Goal: Transaction & Acquisition: Purchase product/service

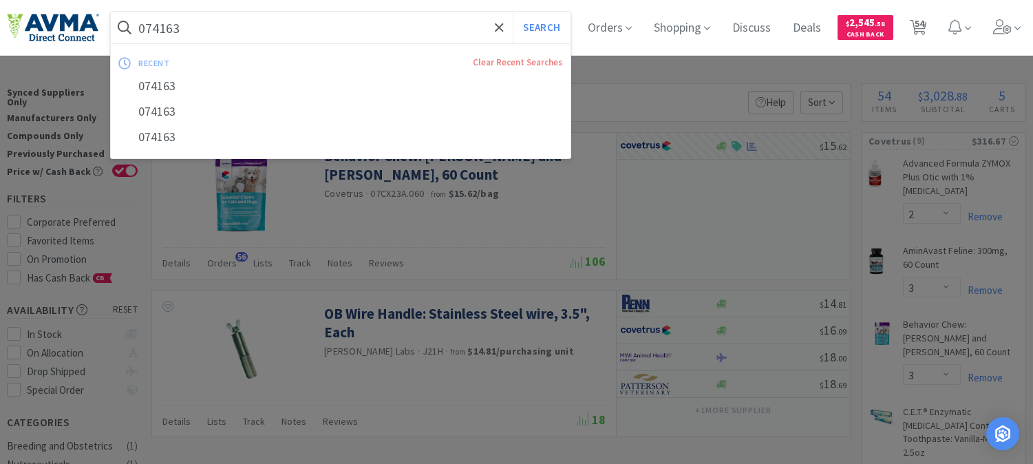
select select "2"
select select "3"
select select "8"
select select "1"
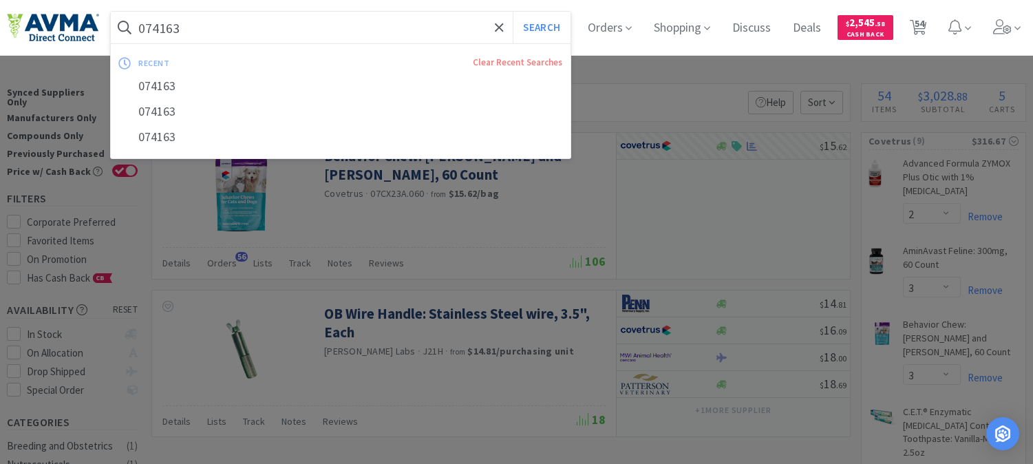
select select "1"
select select "3"
select select "1"
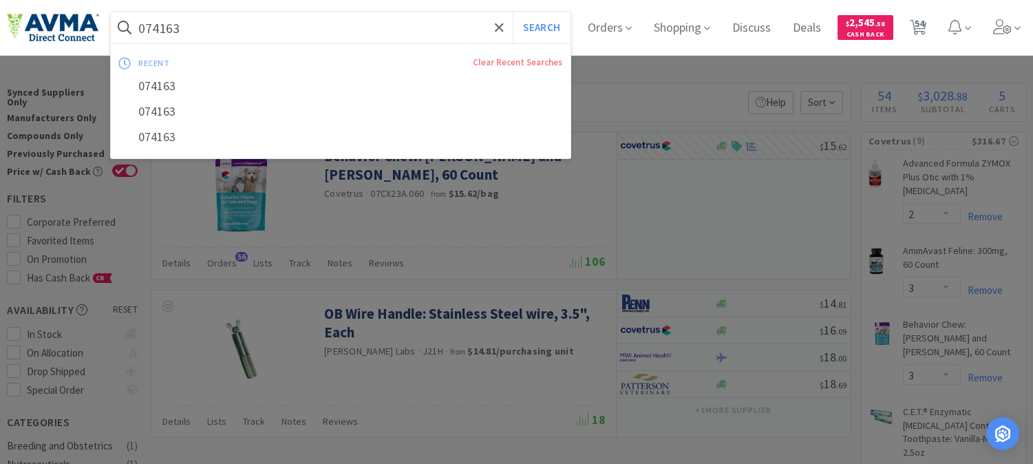
select select "1"
select select "24"
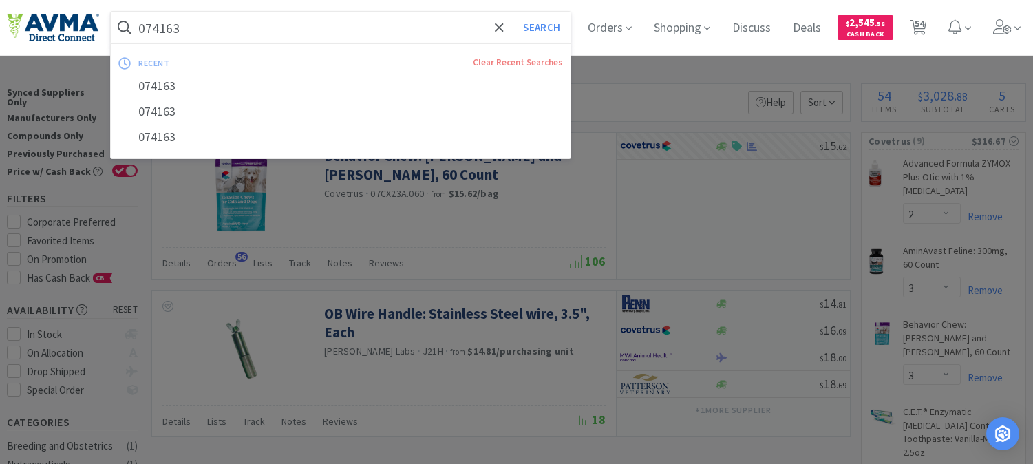
select select "1"
select select "12"
select select "2"
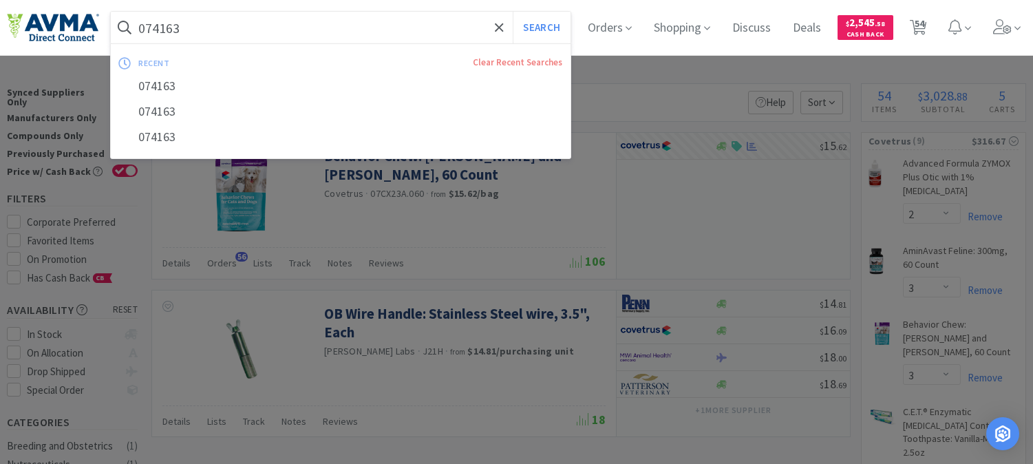
select select "4"
select select "5"
select select "2"
select select "1"
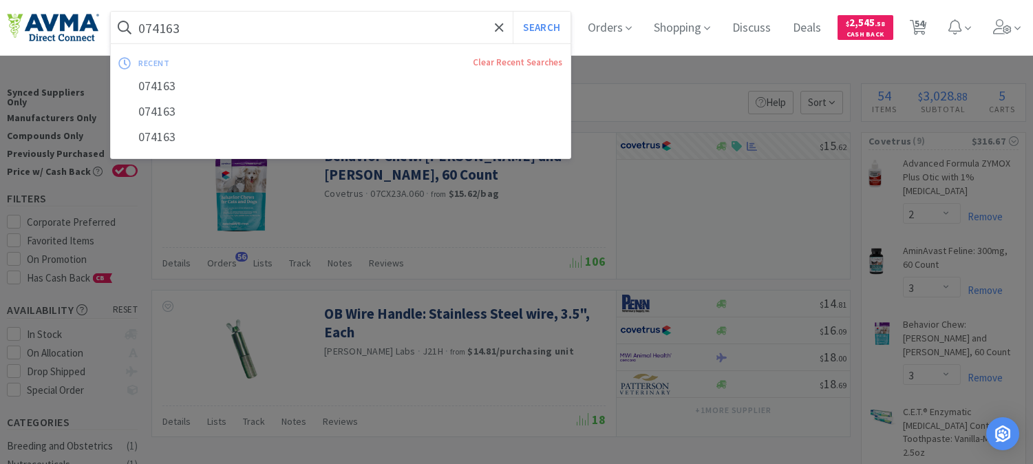
select select "1"
select select "2"
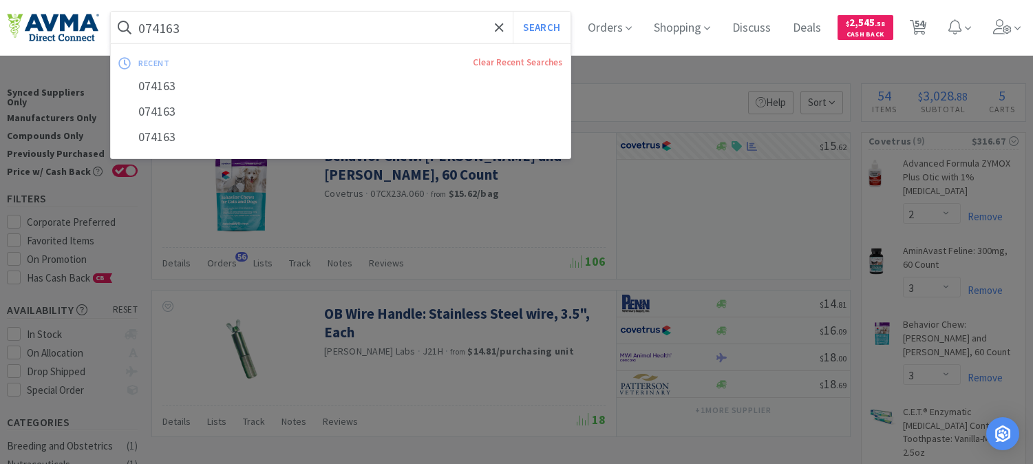
select select "10"
select select "5"
select select "1"
select select "4"
select select "1"
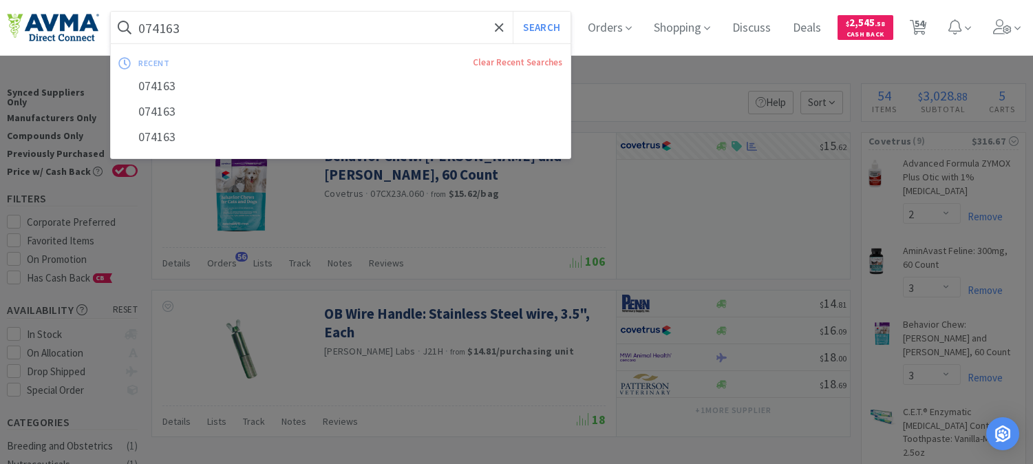
select select "1"
select select "12"
select select "5"
select select "4"
select select "1"
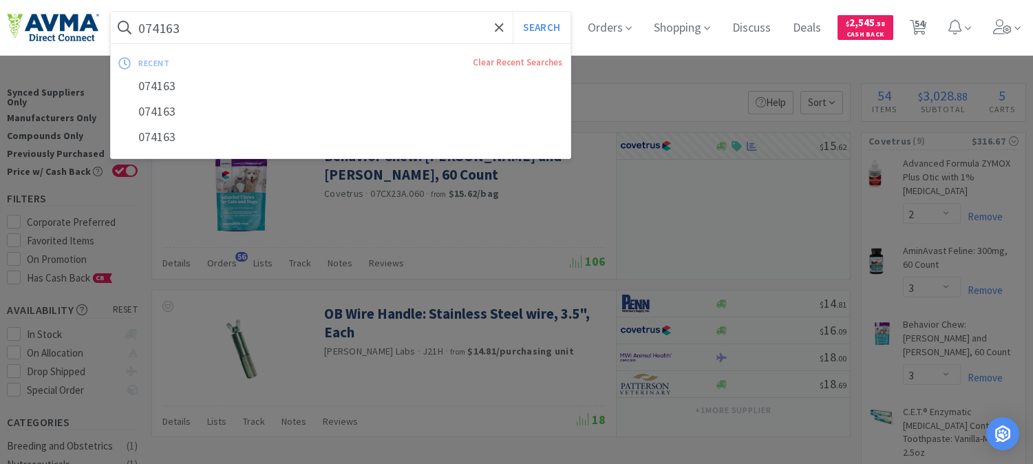
select select "1"
select select "12"
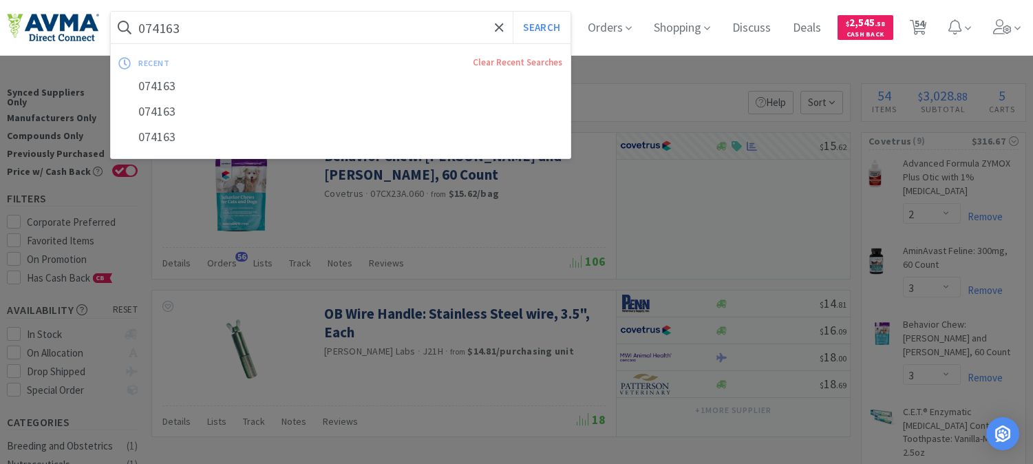
select select "12"
select select "1"
select select "5"
select select "8"
select select "6"
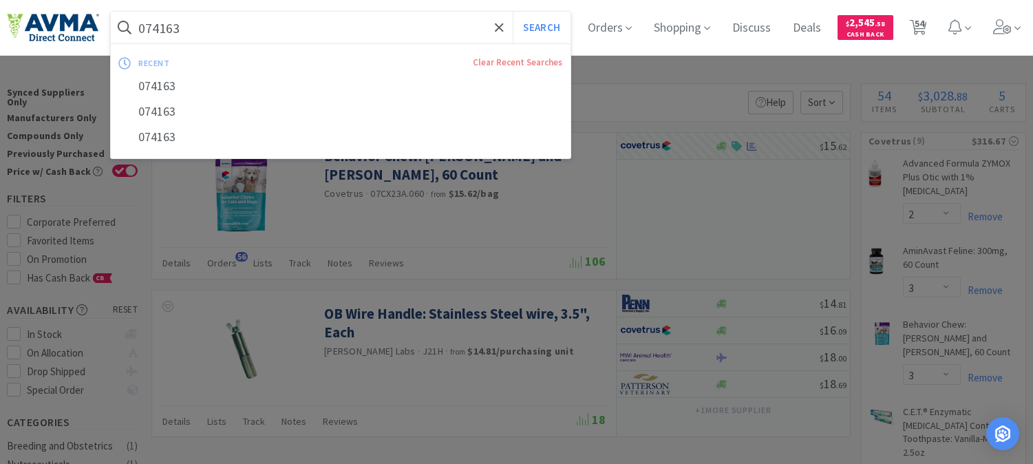
select select "8"
select select "3"
select select "12"
select select "1"
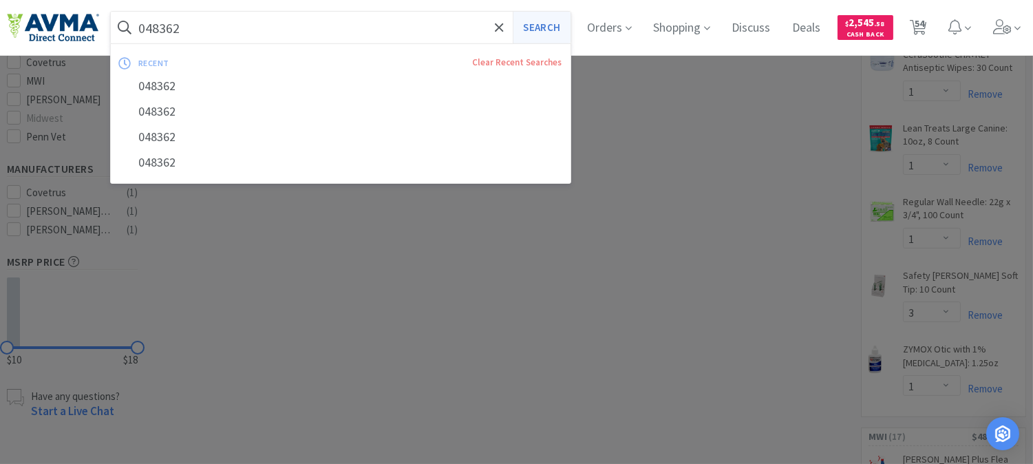
click at [559, 23] on button "Search" at bounding box center [541, 28] width 57 height 32
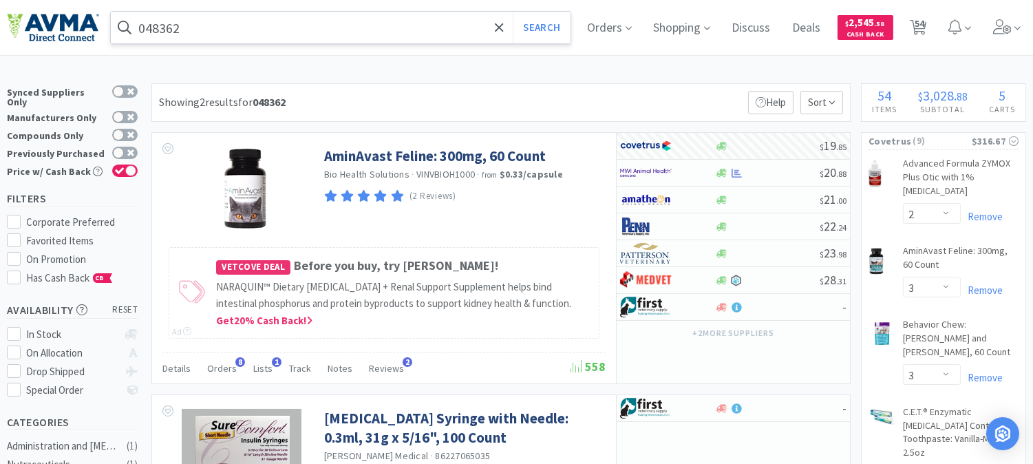
click at [235, 29] on input "048362" at bounding box center [341, 28] width 460 height 32
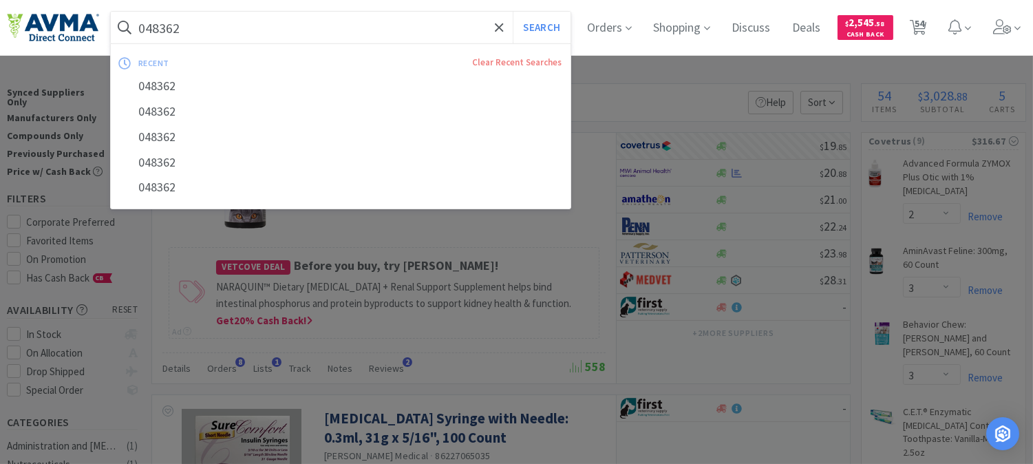
paste input "65998"
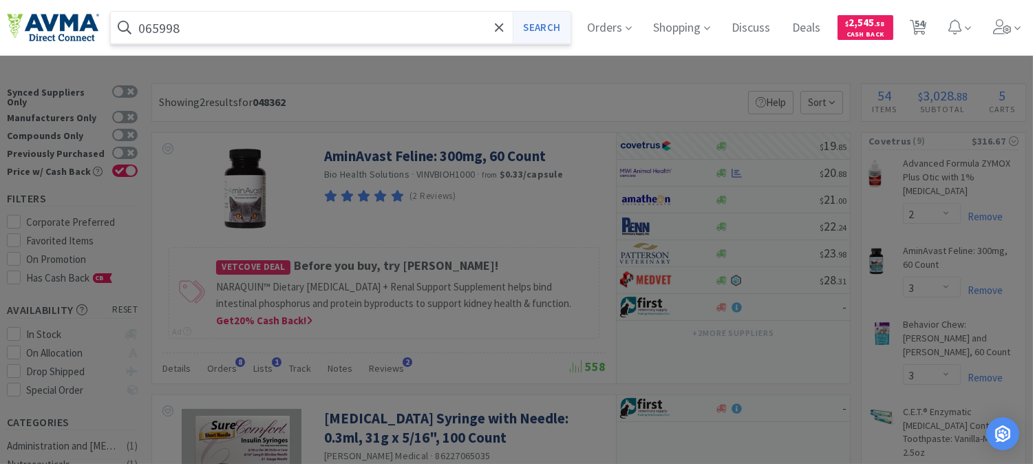
type input "065998"
click at [555, 25] on button "Search" at bounding box center [541, 28] width 57 height 32
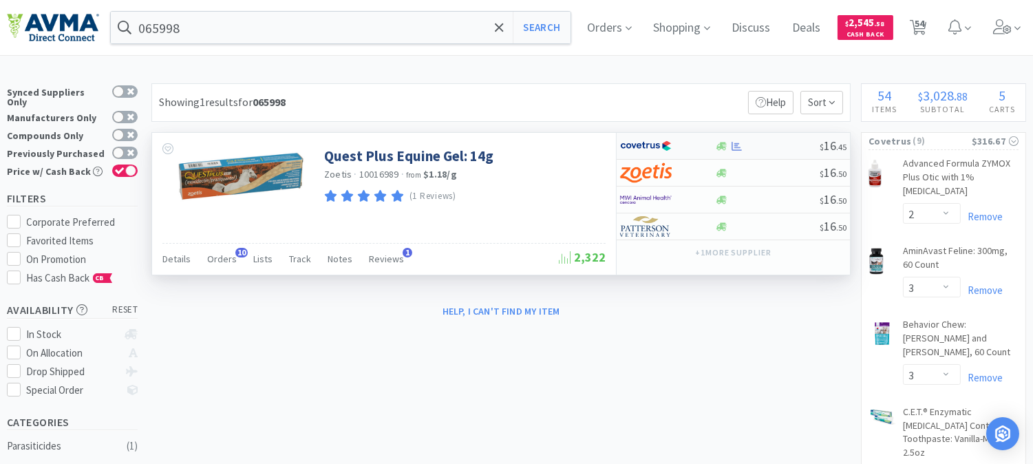
click at [630, 149] on img at bounding box center [646, 146] width 52 height 21
select select "1"
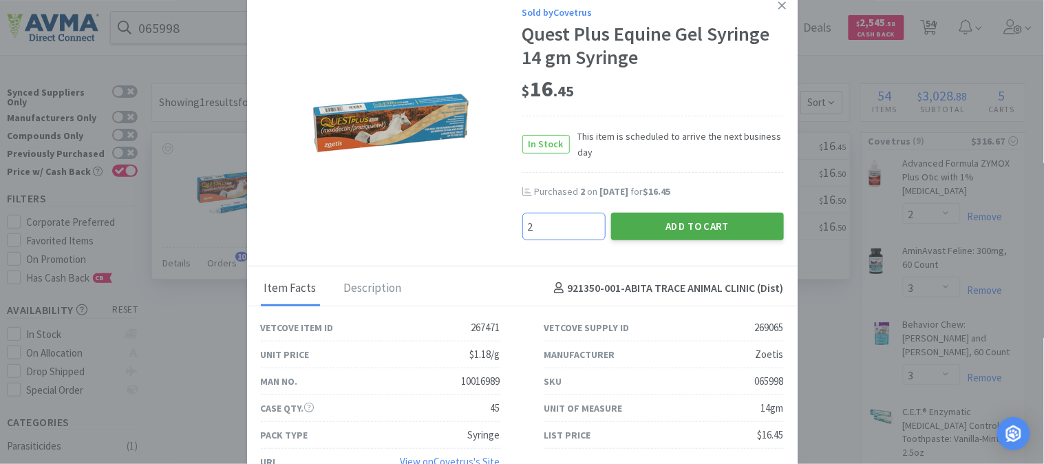
type input "2"
click at [701, 226] on button "Add to Cart" at bounding box center [697, 227] width 173 height 28
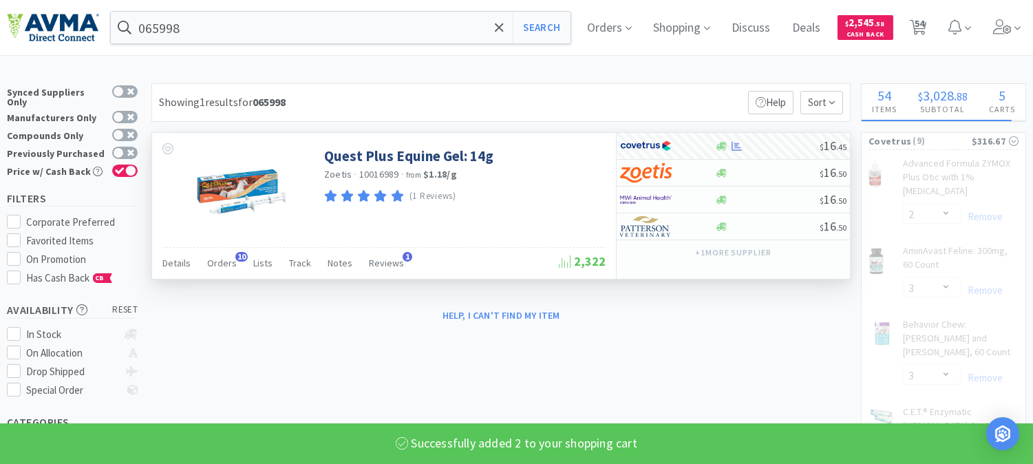
select select "2"
select select "1"
select select "3"
select select "1"
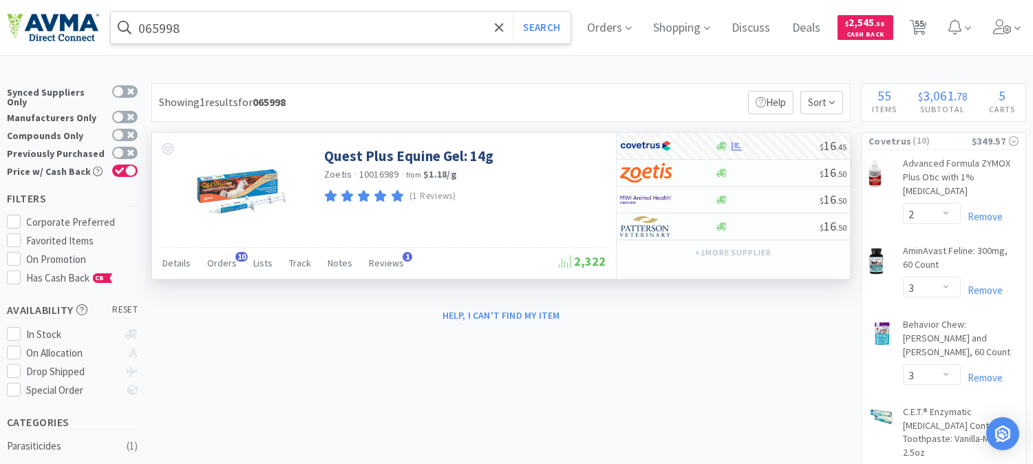
click at [231, 28] on input "065998" at bounding box center [341, 28] width 460 height 32
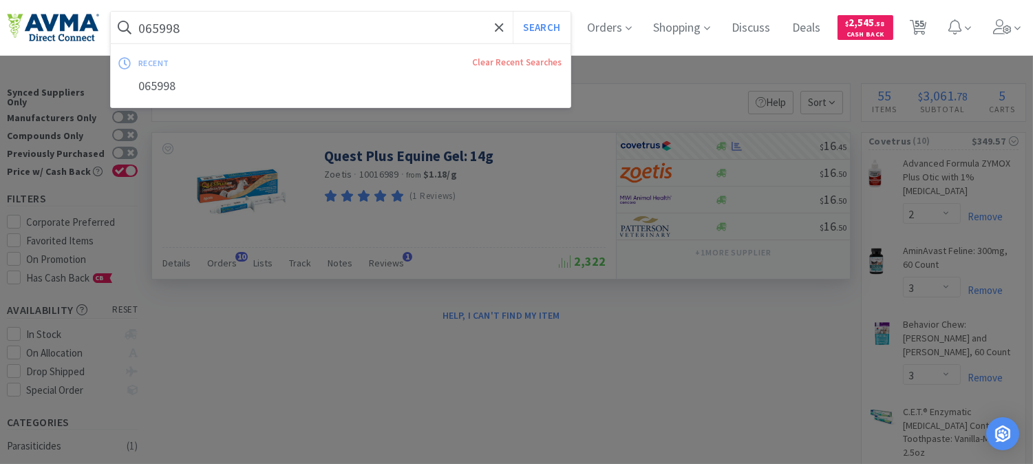
paste input "35340"
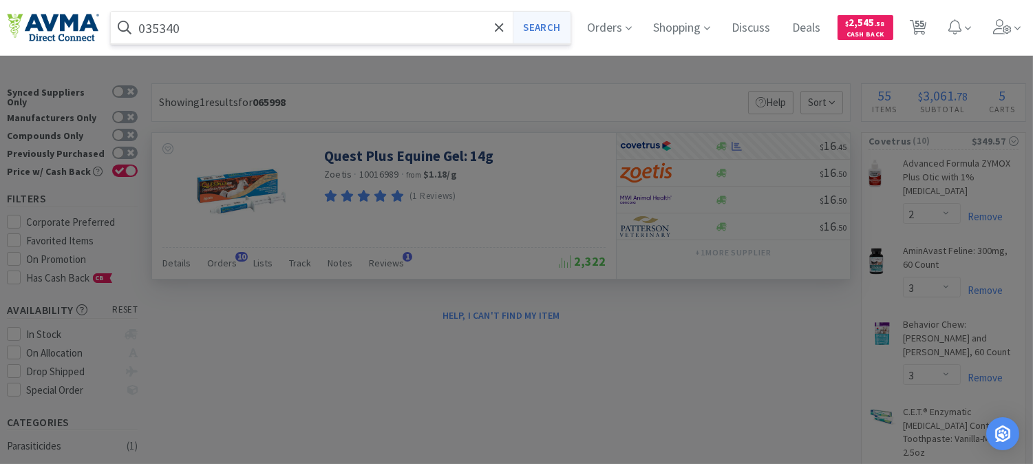
type input "035340"
click at [545, 28] on button "Search" at bounding box center [541, 28] width 57 height 32
